Goal: Check status: Check status

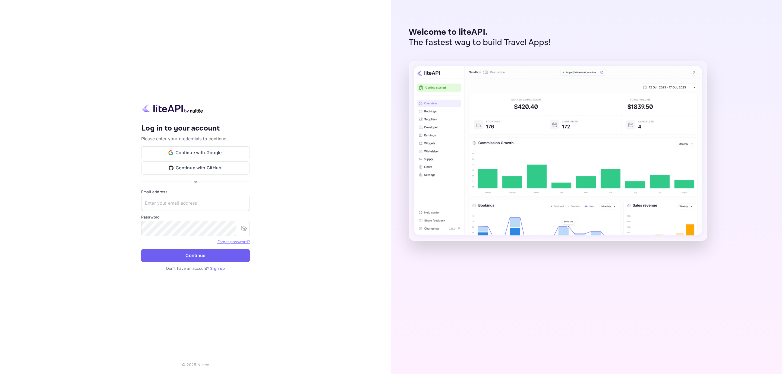
type input "[EMAIL_ADDRESS][DOMAIN_NAME]"
click at [183, 256] on button "Continue" at bounding box center [195, 255] width 109 height 13
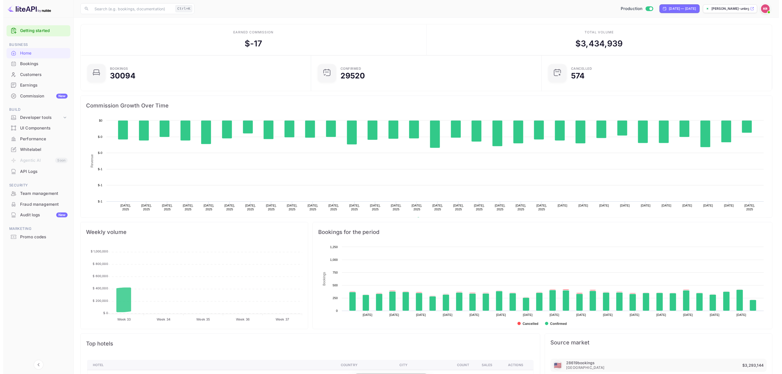
scroll to position [82, 221]
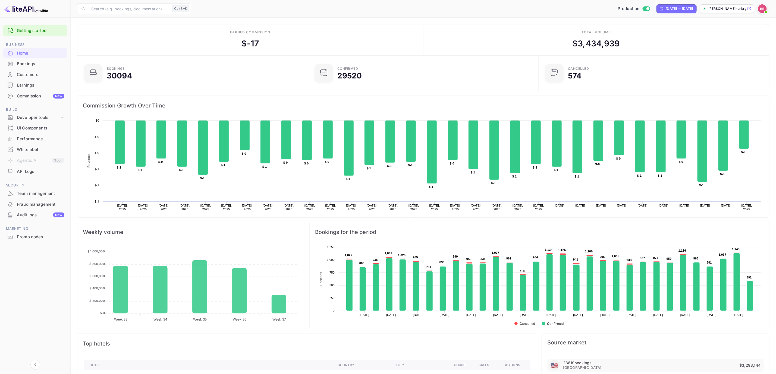
click at [25, 61] on div "Bookings" at bounding box center [41, 64] width 48 height 6
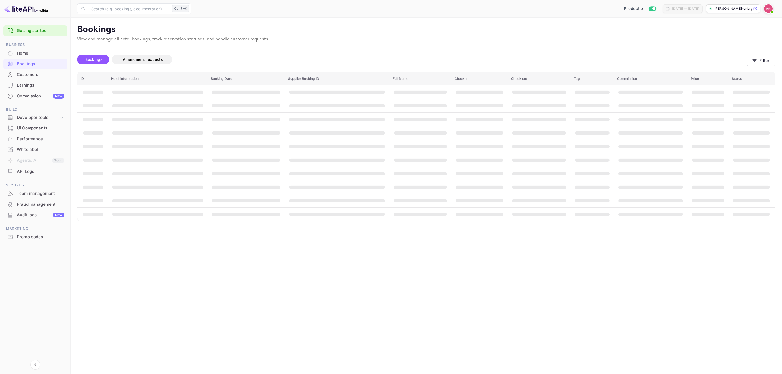
click at [101, 59] on span "Bookings" at bounding box center [93, 59] width 17 height 5
click at [761, 63] on button "Filter" at bounding box center [761, 60] width 29 height 11
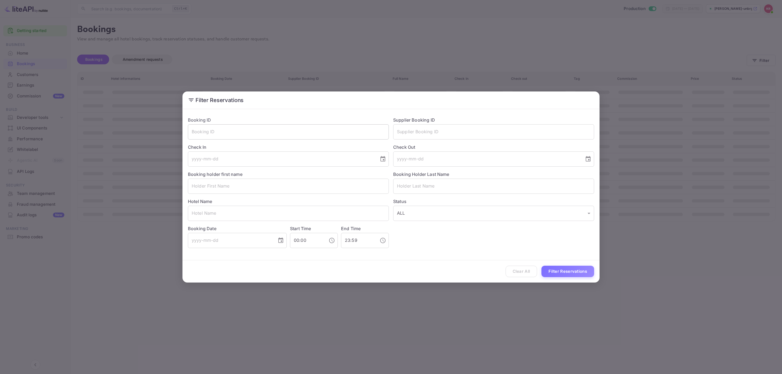
click at [234, 125] on input "text" at bounding box center [288, 131] width 201 height 15
paste input "TU4N-olac"
type input "TU4N-olac"
click at [554, 268] on button "Filter Reservations" at bounding box center [568, 272] width 53 height 12
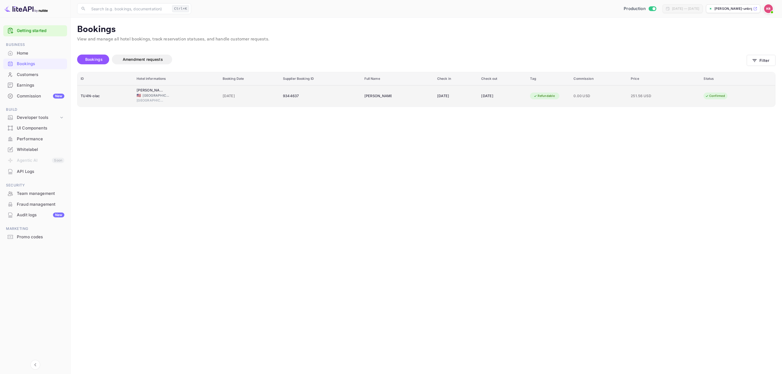
click at [284, 93] on div "9344637" at bounding box center [320, 96] width 75 height 9
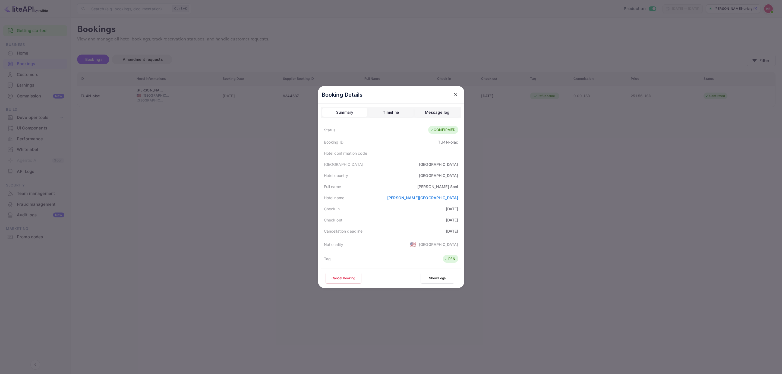
click at [367, 240] on div "Nationality 🇺🇸 [DEMOGRAPHIC_DATA]" at bounding box center [391, 244] width 140 height 15
